Goal: Task Accomplishment & Management: Use online tool/utility

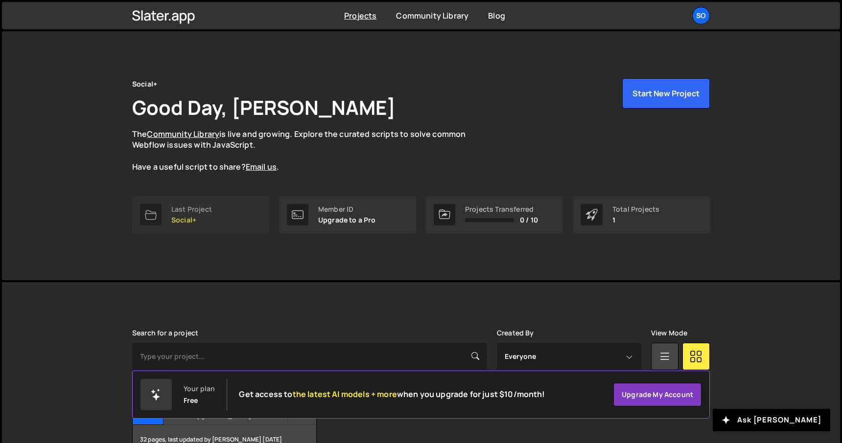
click at [177, 210] on div "Last Project" at bounding box center [191, 210] width 41 height 8
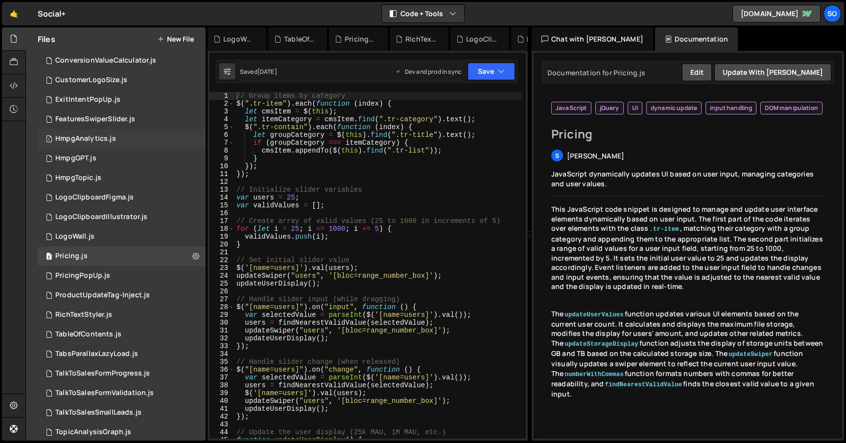
scroll to position [60, 0]
click at [185, 38] on button "New File" at bounding box center [175, 39] width 37 height 8
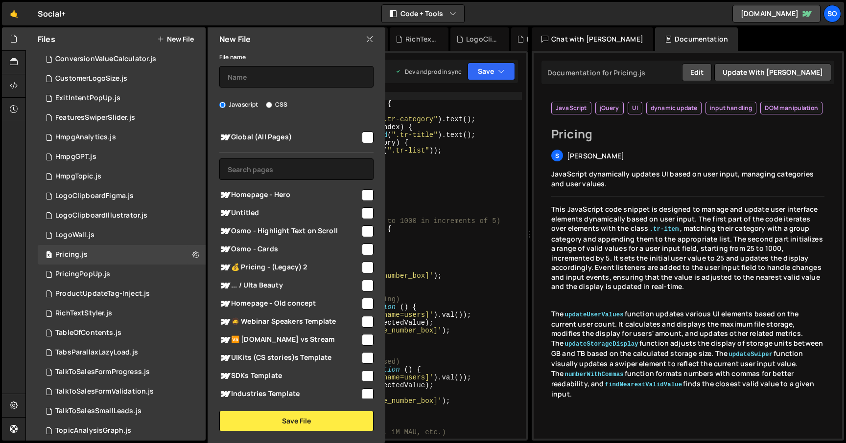
click at [362, 136] on input "checkbox" at bounding box center [368, 138] width 12 height 12
checkbox input "true"
click at [245, 82] on input "text" at bounding box center [296, 77] width 154 height 22
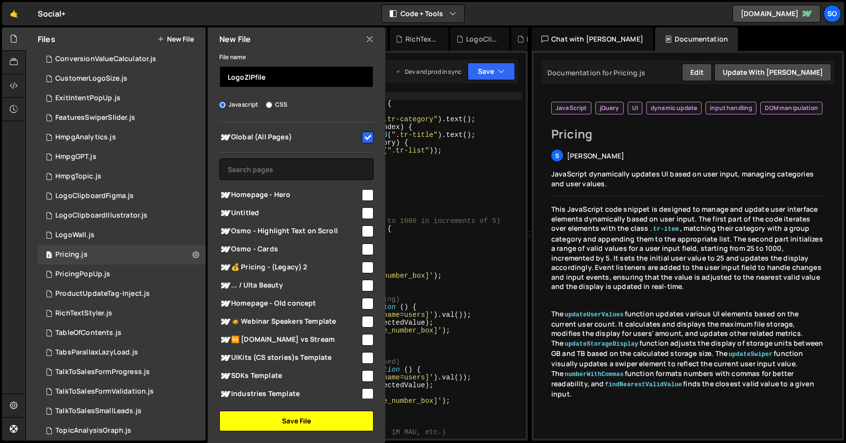
type input "LogoZIPfile"
click at [288, 419] on button "Save File" at bounding box center [296, 421] width 154 height 21
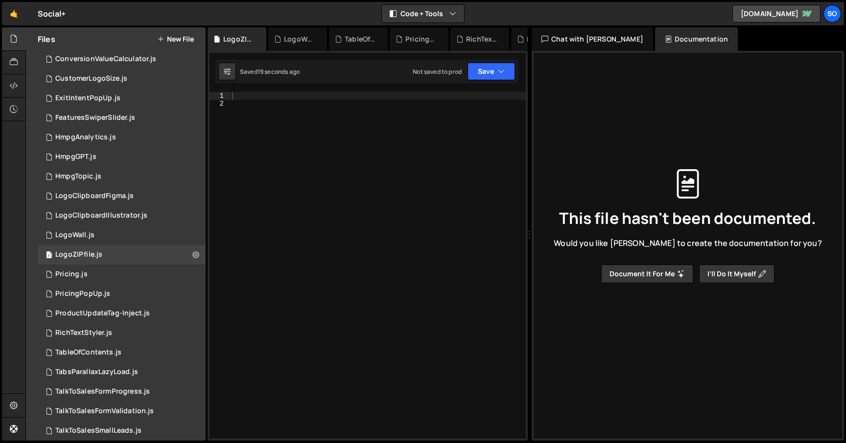
click at [323, 211] on div at bounding box center [378, 273] width 296 height 363
paste textarea "}"
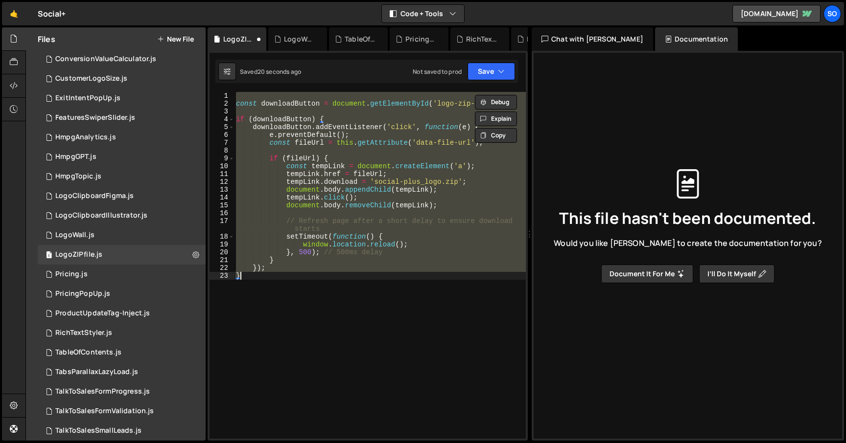
paste textarea
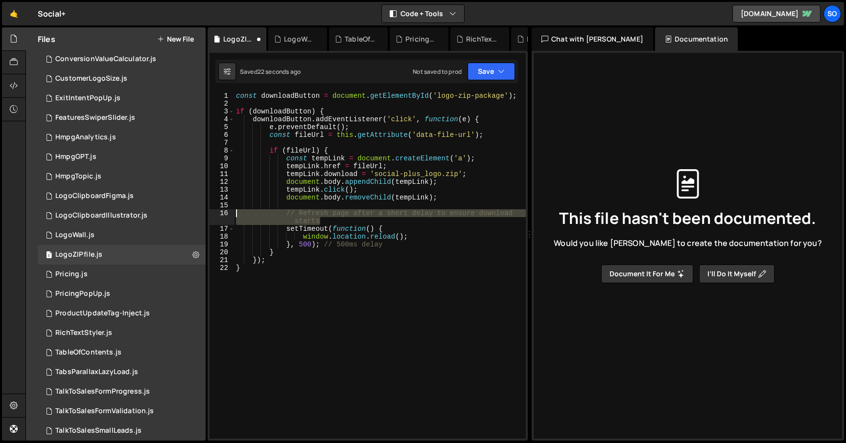
drag, startPoint x: 292, startPoint y: 216, endPoint x: 220, endPoint y: 215, distance: 72.0
click at [220, 215] on div "} 1 2 3 4 5 6 7 8 9 10 11 12 13 14 15 16 17 18 19 20 21 22 const downloadButton…" at bounding box center [367, 265] width 316 height 347
type textarea "// Refresh page after a short delay to ensure download starts"
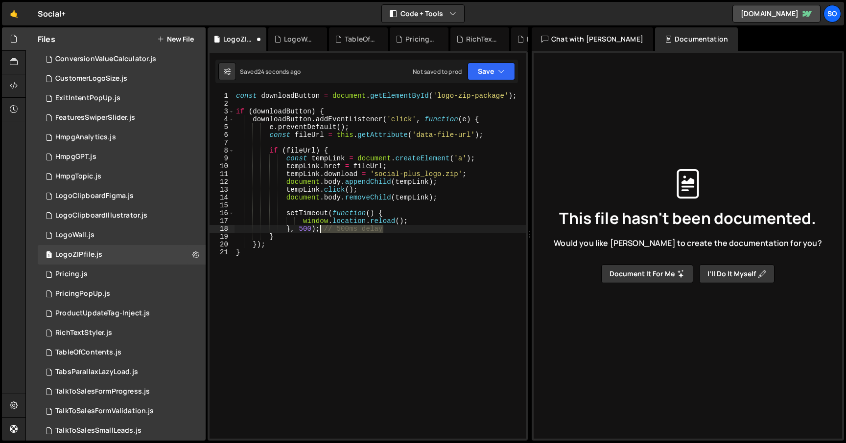
drag, startPoint x: 389, startPoint y: 231, endPoint x: 320, endPoint y: 230, distance: 69.0
click at [320, 230] on div "const downloadButton = document . getElementById ( 'logo-zip-package' ) ; if ( …" at bounding box center [380, 273] width 292 height 363
click at [355, 311] on div "const downloadButton = document . getElementById ( 'logo-zip-package' ) ; if ( …" at bounding box center [380, 273] width 292 height 363
type textarea "}"
click at [503, 67] on icon "button" at bounding box center [501, 72] width 7 height 10
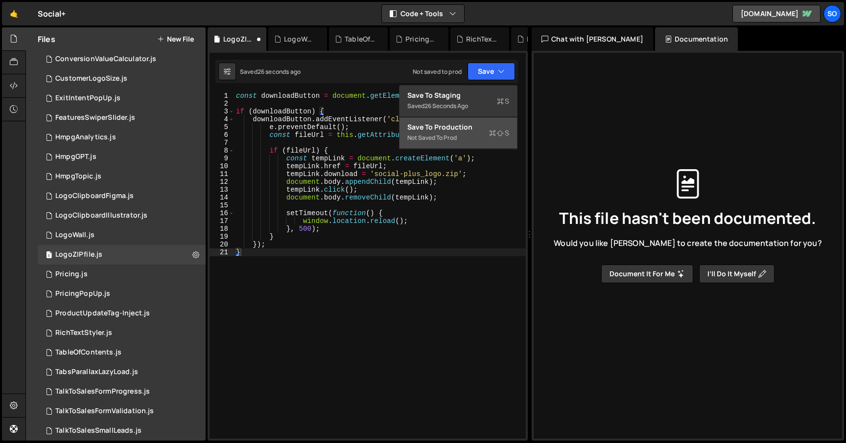
click at [462, 136] on div "Not saved to prod" at bounding box center [458, 138] width 102 height 12
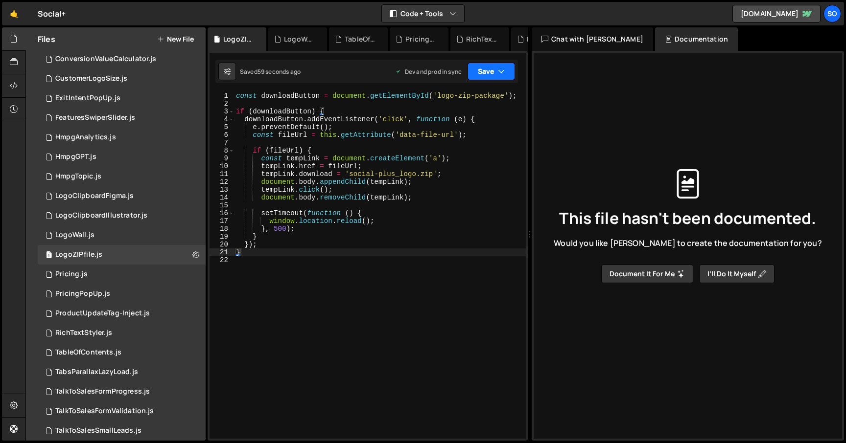
click at [478, 66] on button "Save" at bounding box center [490, 72] width 47 height 18
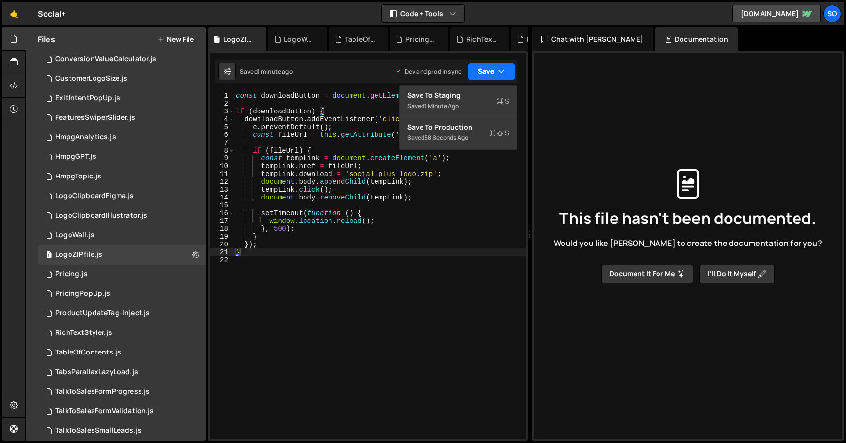
click at [484, 66] on button "Save" at bounding box center [490, 72] width 47 height 18
